Goal: Communication & Community: Participate in discussion

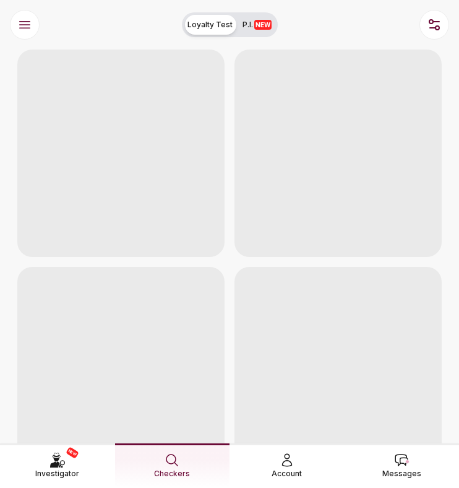
click at [394, 457] on icon at bounding box center [401, 460] width 15 height 15
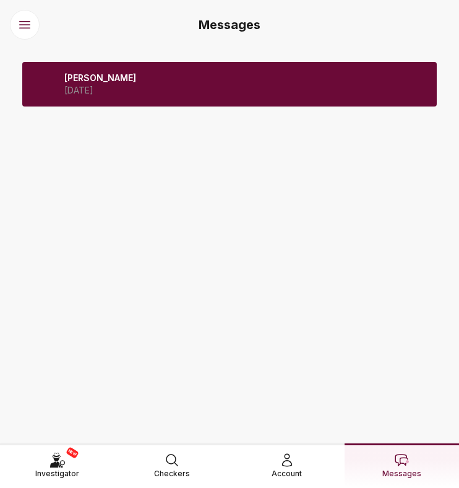
click at [118, 91] on p "[DATE]" at bounding box center [100, 90] width 72 height 12
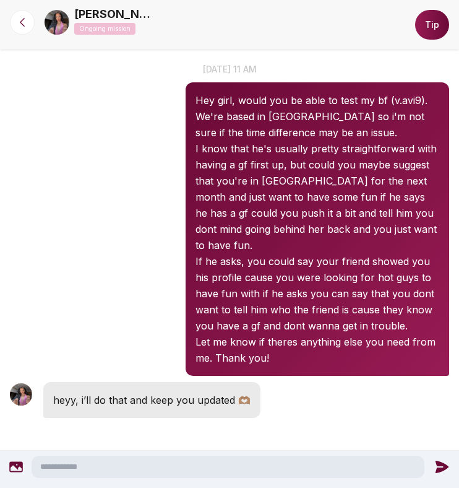
scroll to position [16, 0]
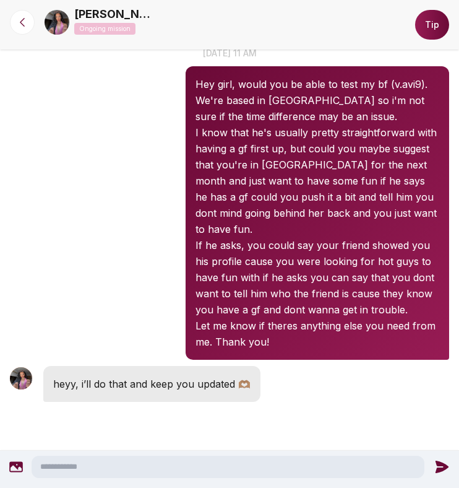
click at [144, 463] on textarea at bounding box center [228, 467] width 393 height 22
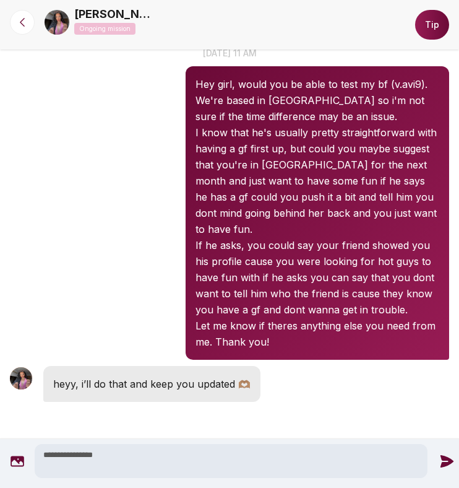
scroll to position [81, 0]
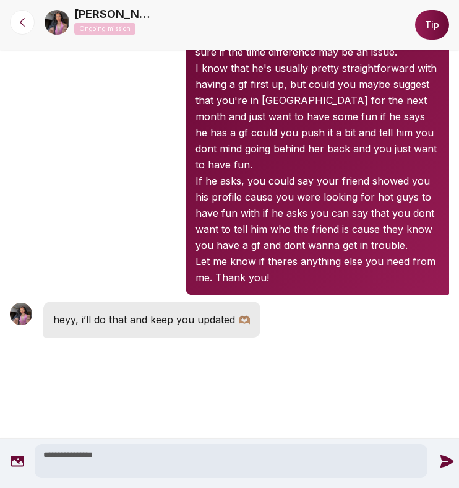
type textarea "**********"
click at [439, 459] on icon at bounding box center [447, 461] width 16 height 16
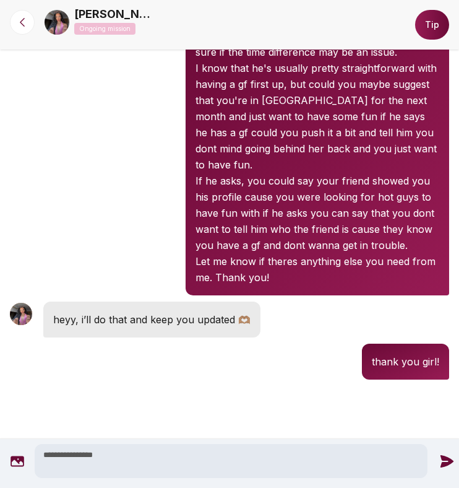
scroll to position [58, 0]
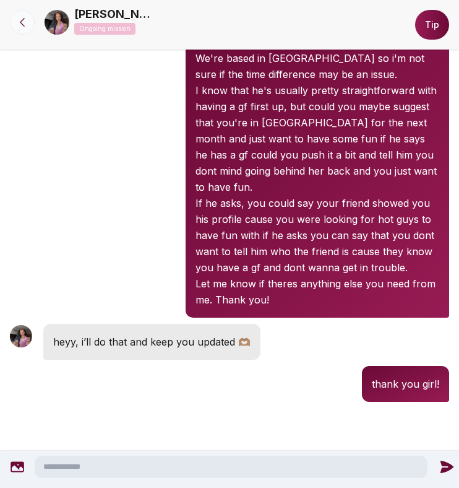
click at [20, 23] on icon at bounding box center [22, 22] width 12 height 12
